Goal: Task Accomplishment & Management: Complete application form

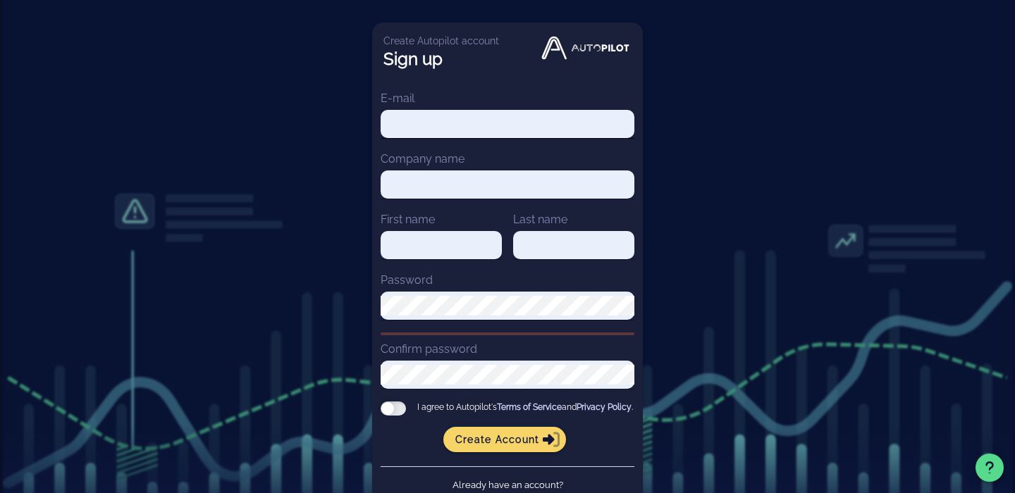
click at [570, 120] on input "E-mail" at bounding box center [508, 124] width 254 height 20
type input "[EMAIL_ADDRESS][DOMAIN_NAME]"
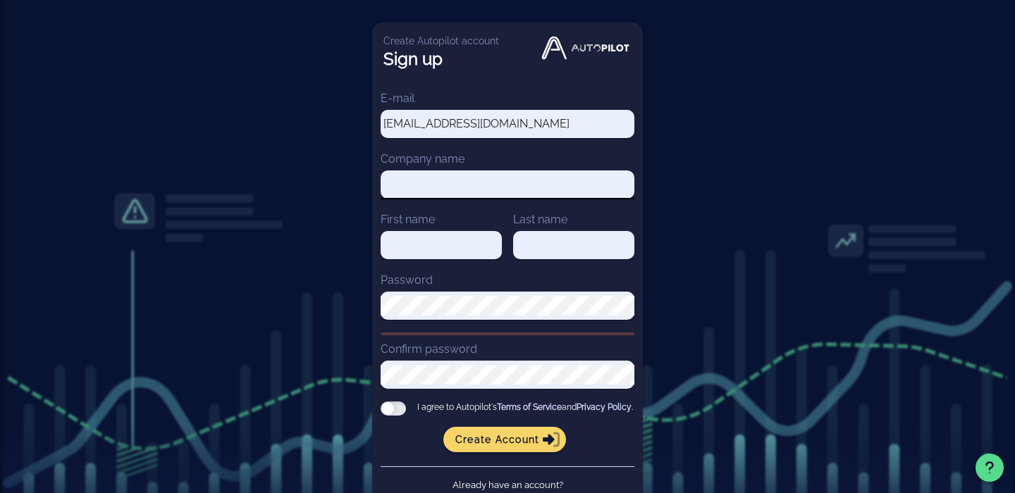
click at [493, 183] on input "Company name" at bounding box center [508, 185] width 254 height 20
type input "Essor"
click at [463, 247] on input "First name" at bounding box center [441, 245] width 121 height 20
type input "Neeti"
click at [527, 254] on input "Last name" at bounding box center [573, 245] width 121 height 20
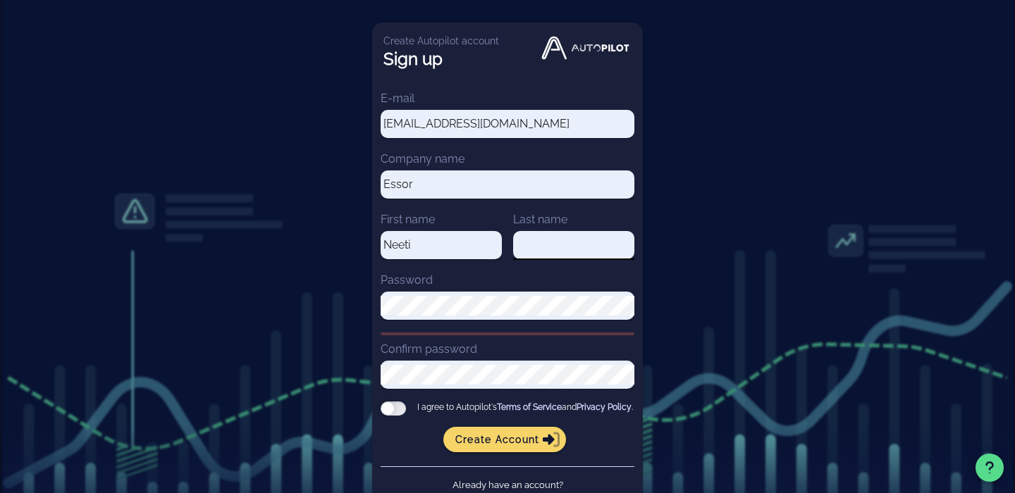
type input "[PERSON_NAME]"
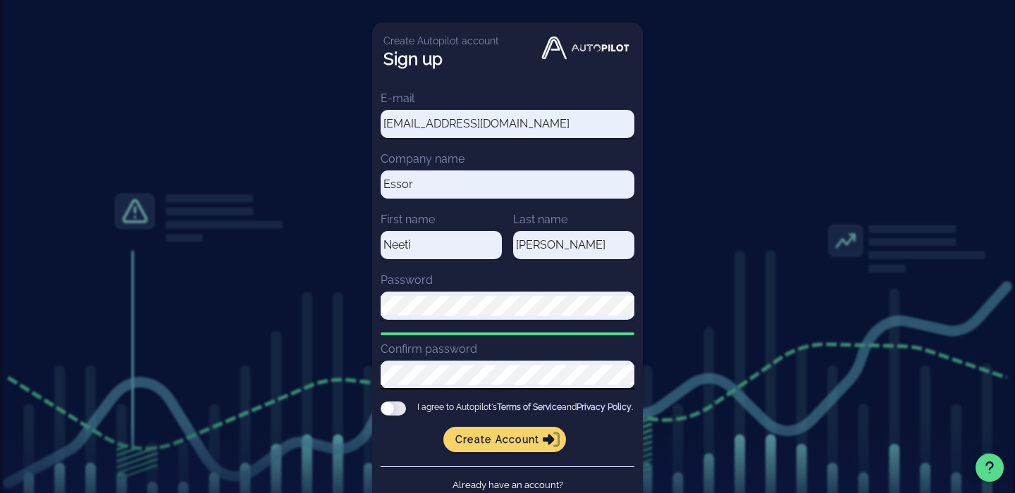
click at [405, 409] on div at bounding box center [393, 409] width 25 height 14
click at [0, 0] on input "I agree to Autopilot's Terms of Service and Privacy Policy ." at bounding box center [0, 0] width 0 height 0
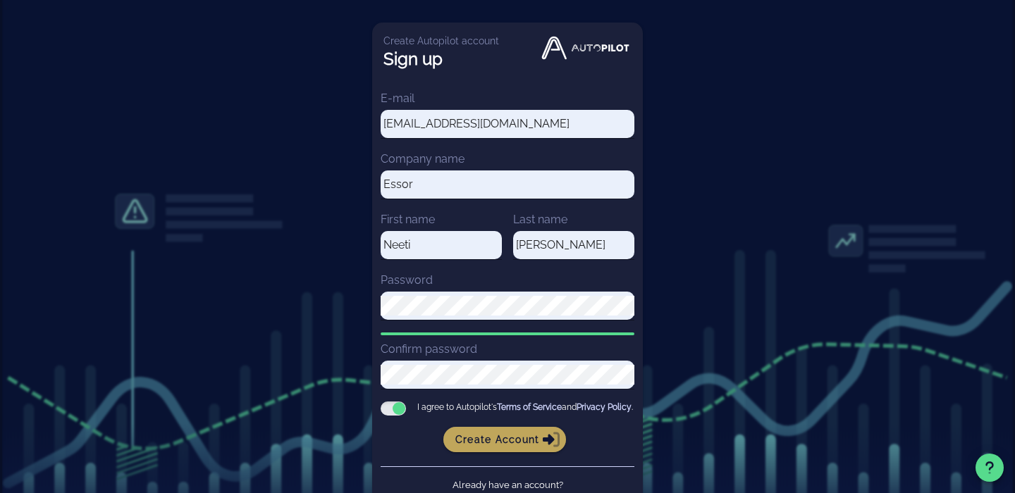
click at [486, 446] on span "Create account" at bounding box center [505, 439] width 101 height 13
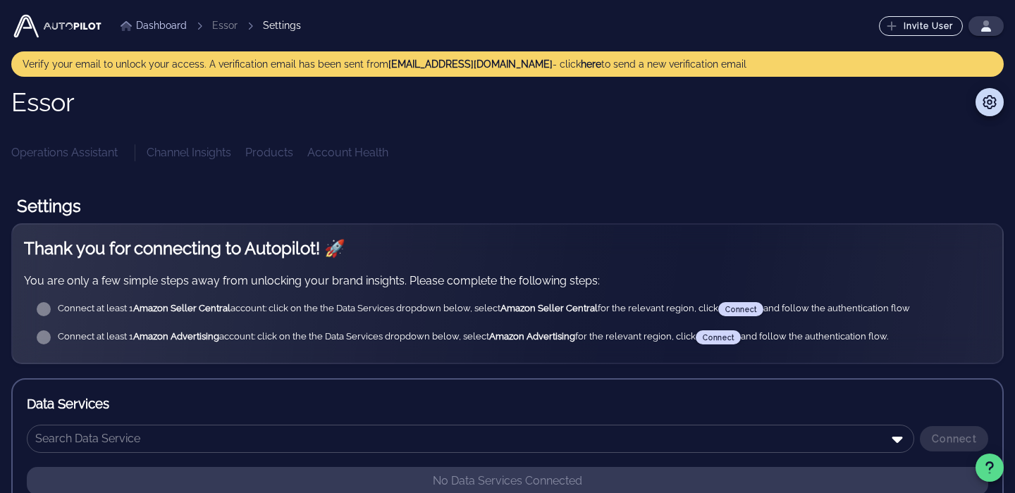
click at [775, 166] on div "Essor Operations Assistant Channel Insights Products Account Health Settings Th…" at bounding box center [507, 465] width 992 height 755
